Goal: Task Accomplishment & Management: Complete application form

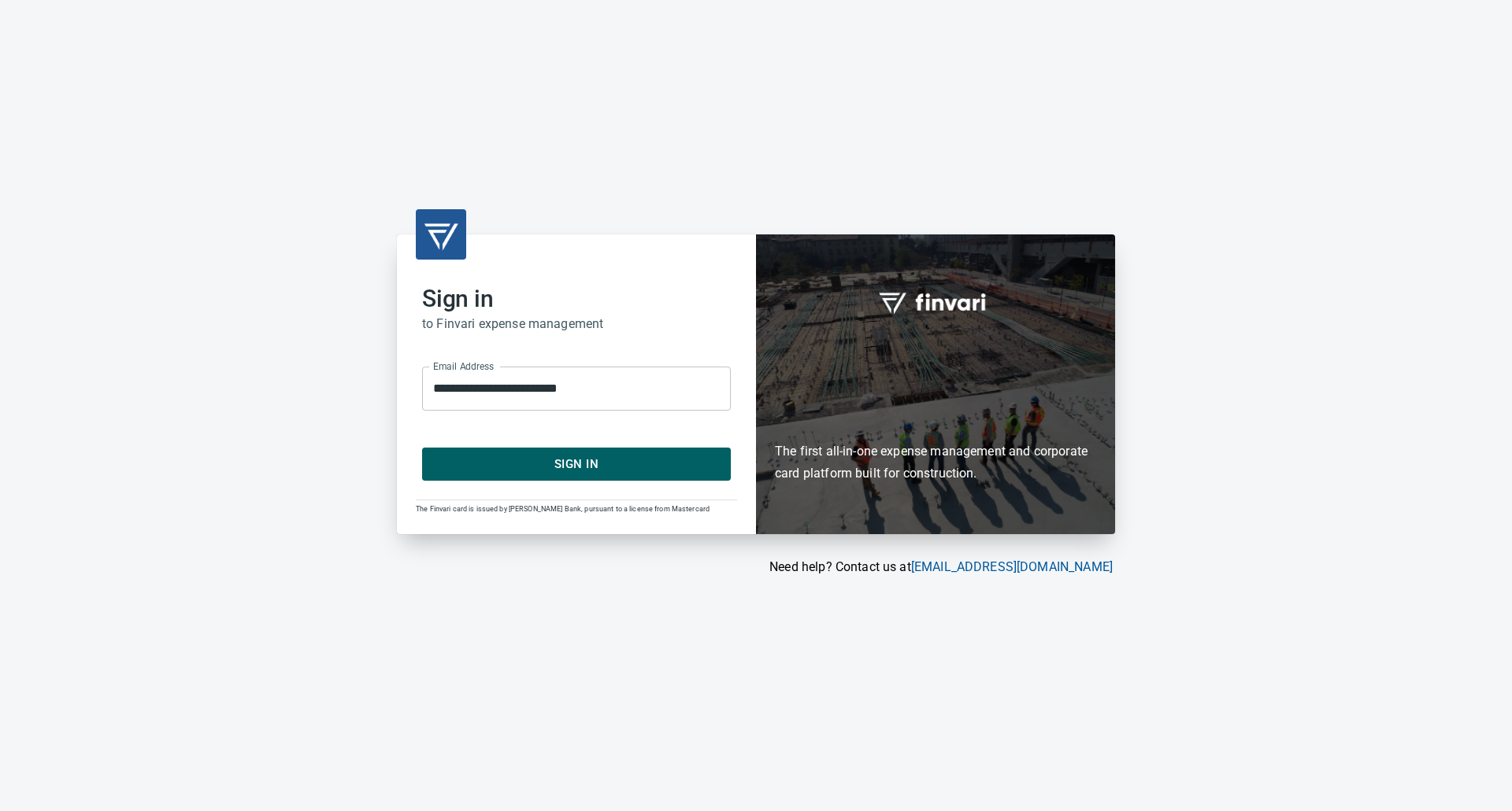
click at [572, 464] on span "Sign In" at bounding box center [576, 464] width 274 height 21
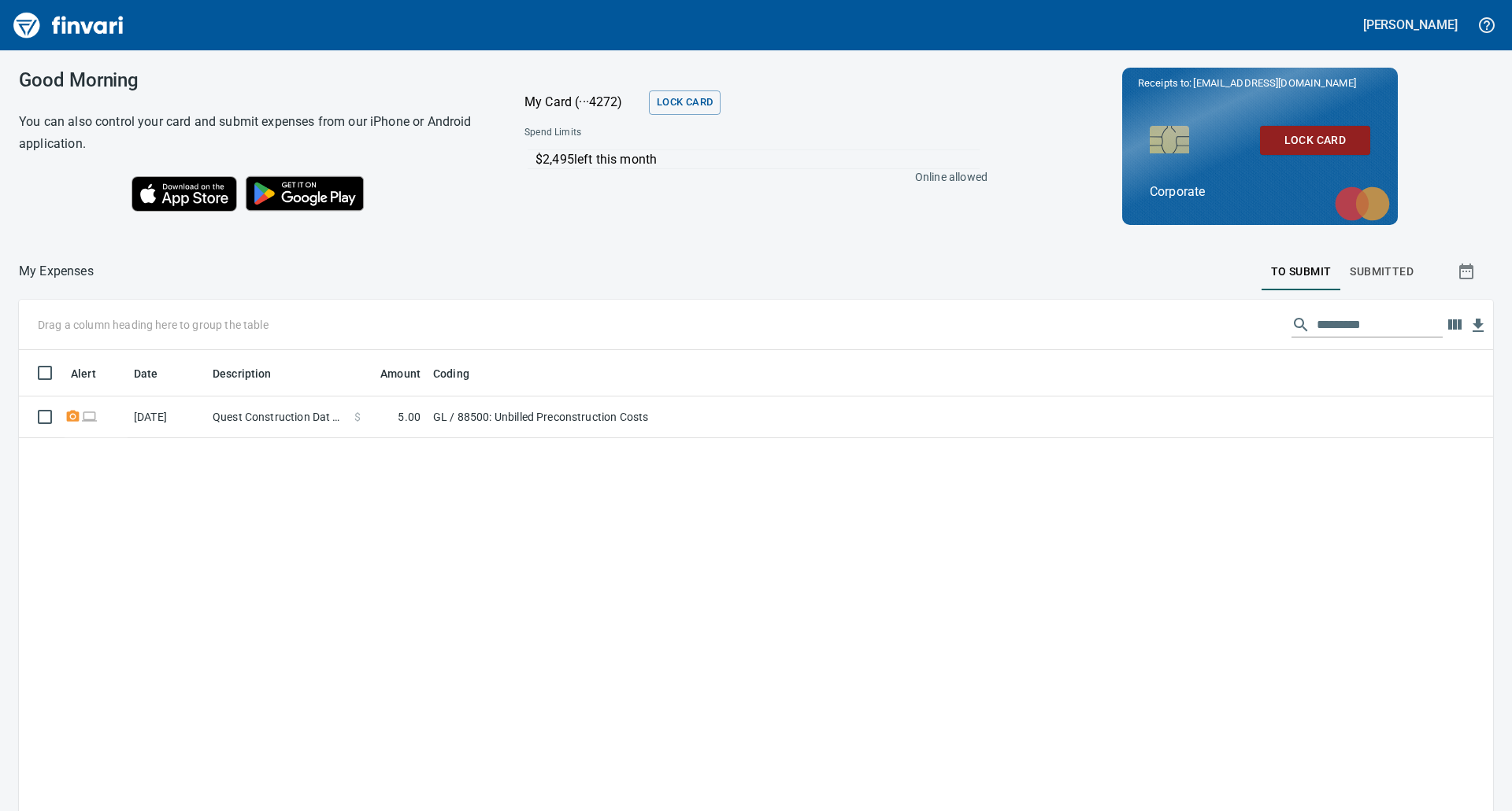
scroll to position [626, 1450]
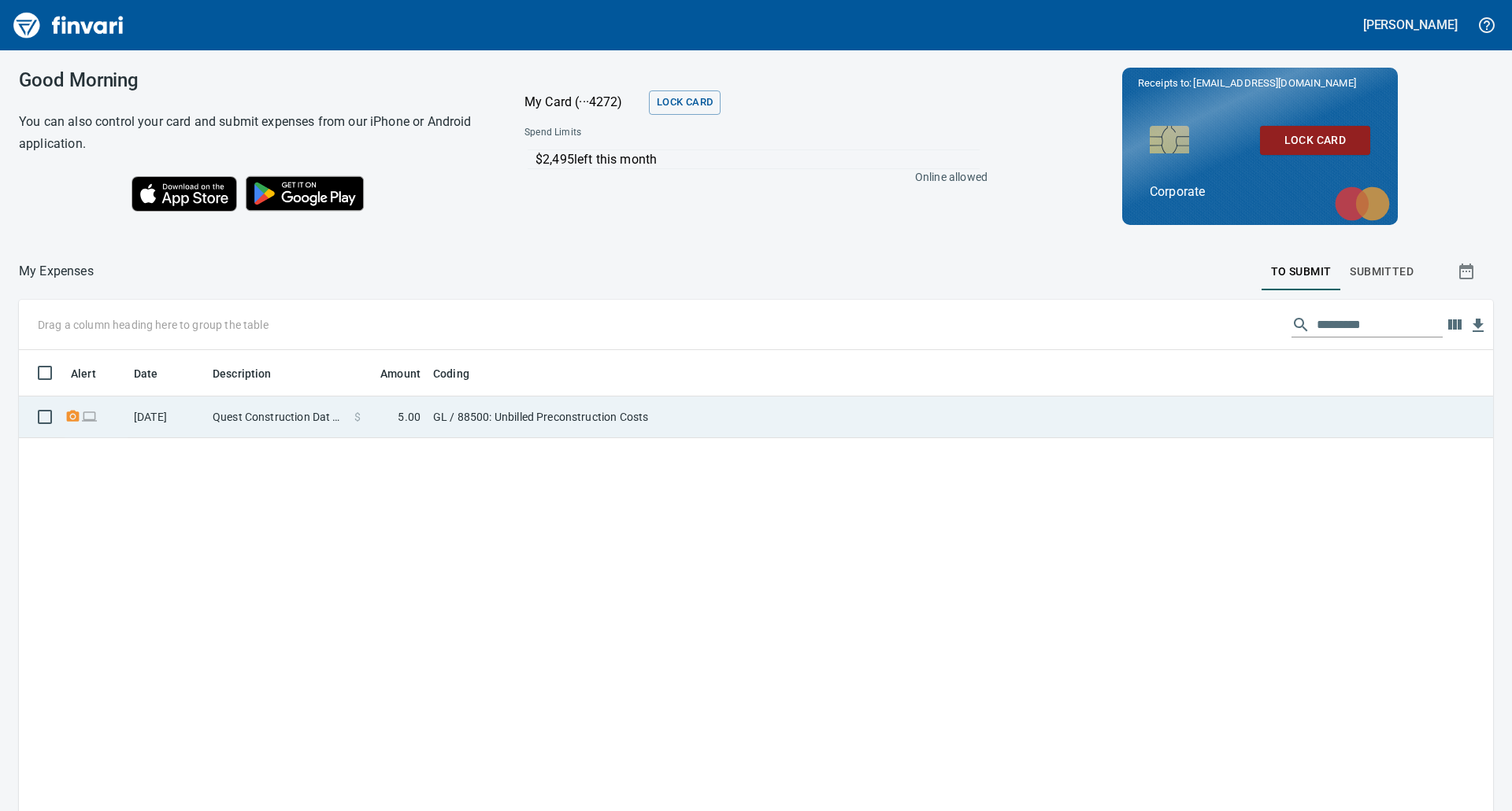
click at [263, 413] on td "Quest Construction Dat [GEOGRAPHIC_DATA] [GEOGRAPHIC_DATA]" at bounding box center [277, 417] width 142 height 42
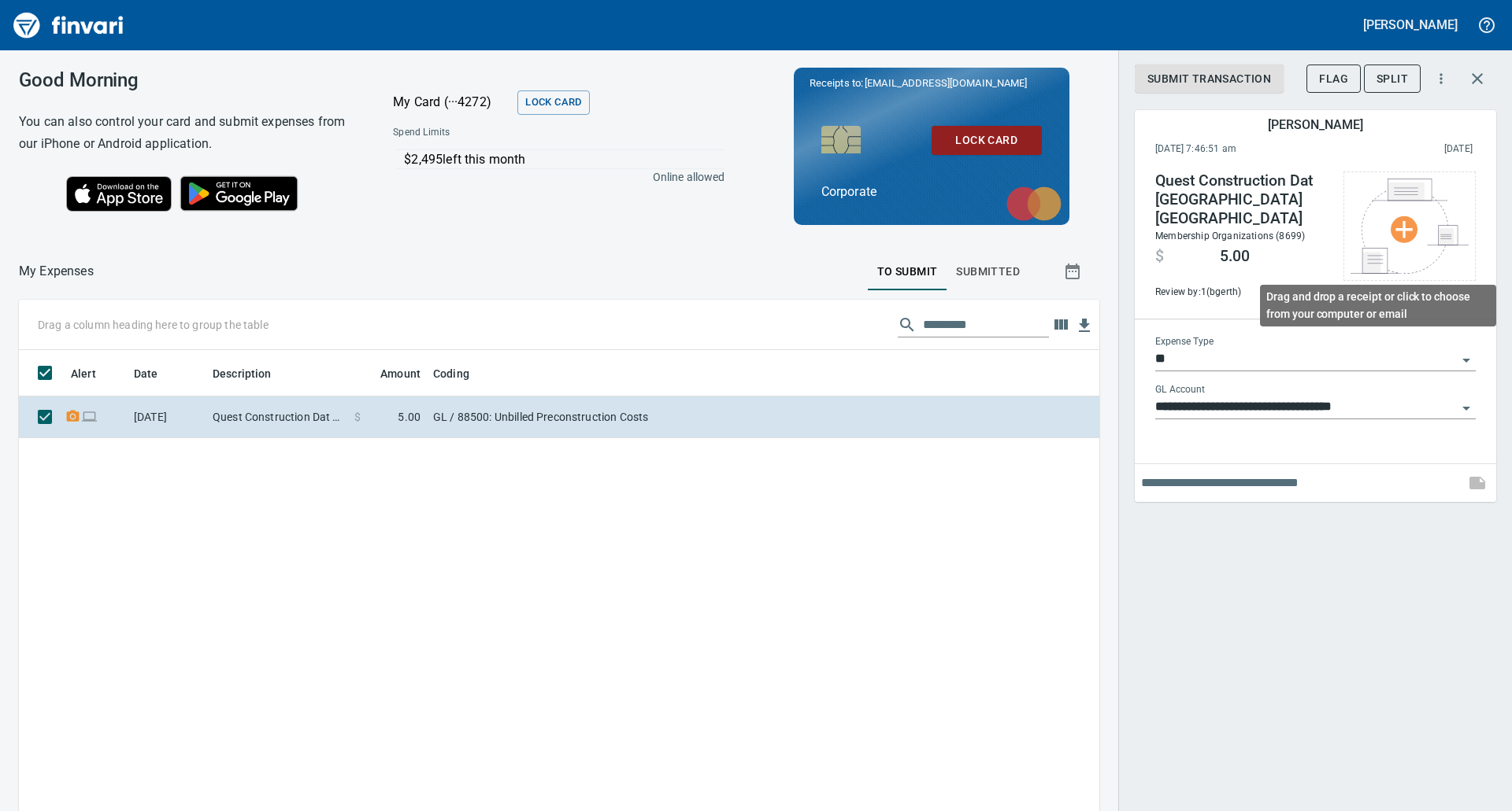
scroll to position [626, 1057]
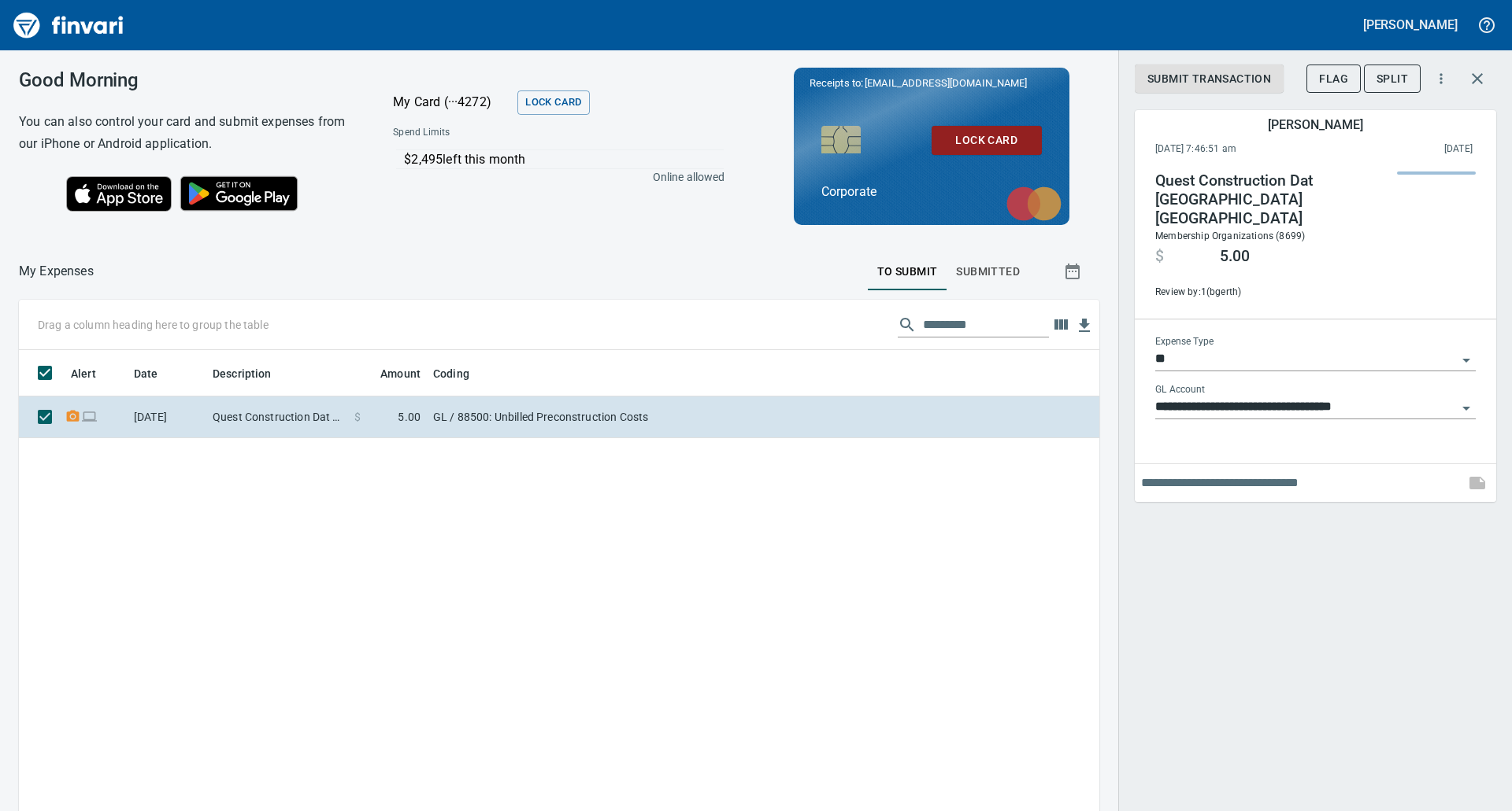
click at [1172, 471] on input "text" at bounding box center [1299, 483] width 317 height 25
type input "**********"
click at [1478, 476] on icon "button" at bounding box center [1477, 483] width 16 height 13
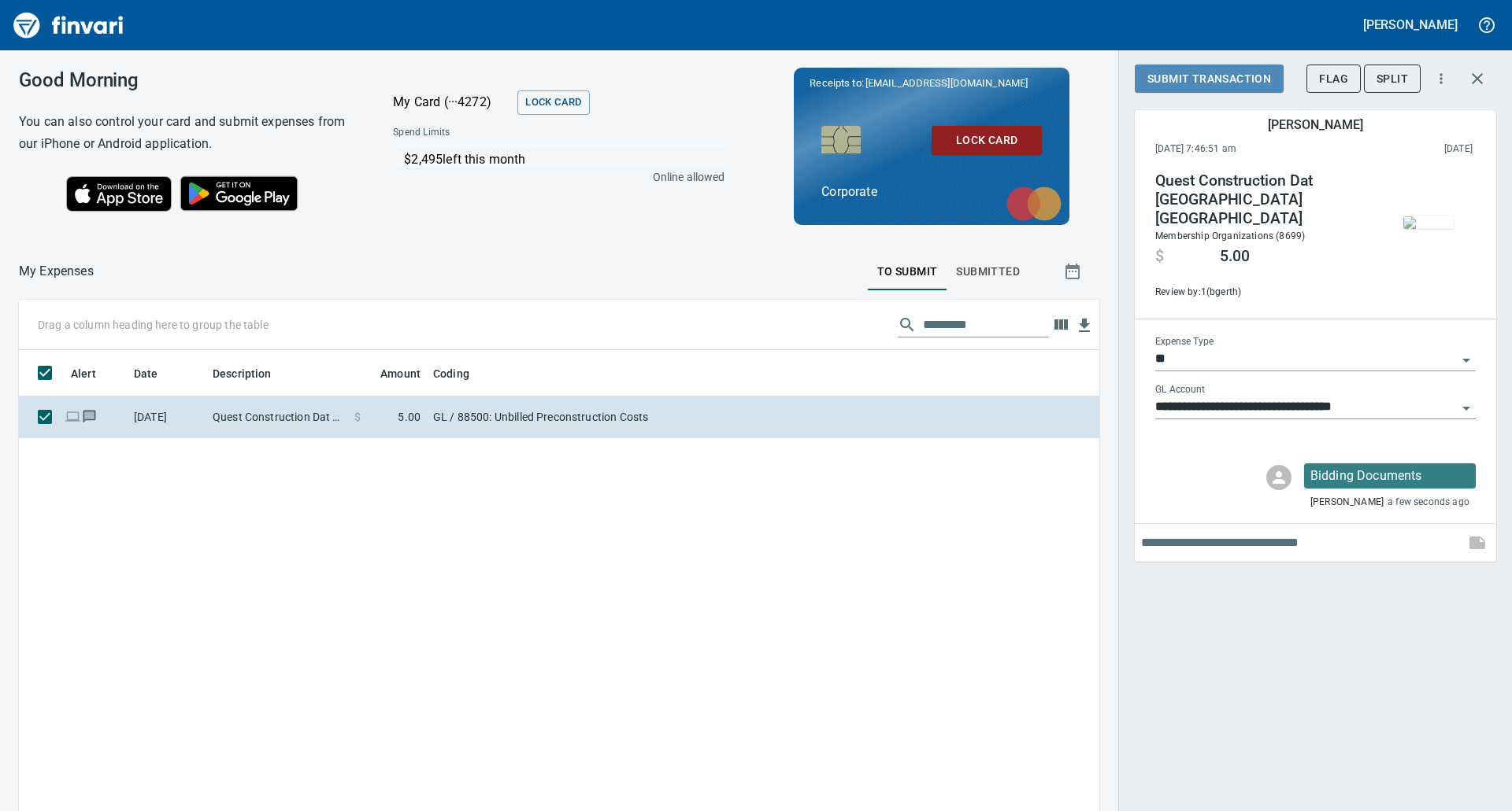
click at [1212, 82] on span "Submit Transaction" at bounding box center [1209, 78] width 124 height 20
